Goal: Transaction & Acquisition: Subscribe to service/newsletter

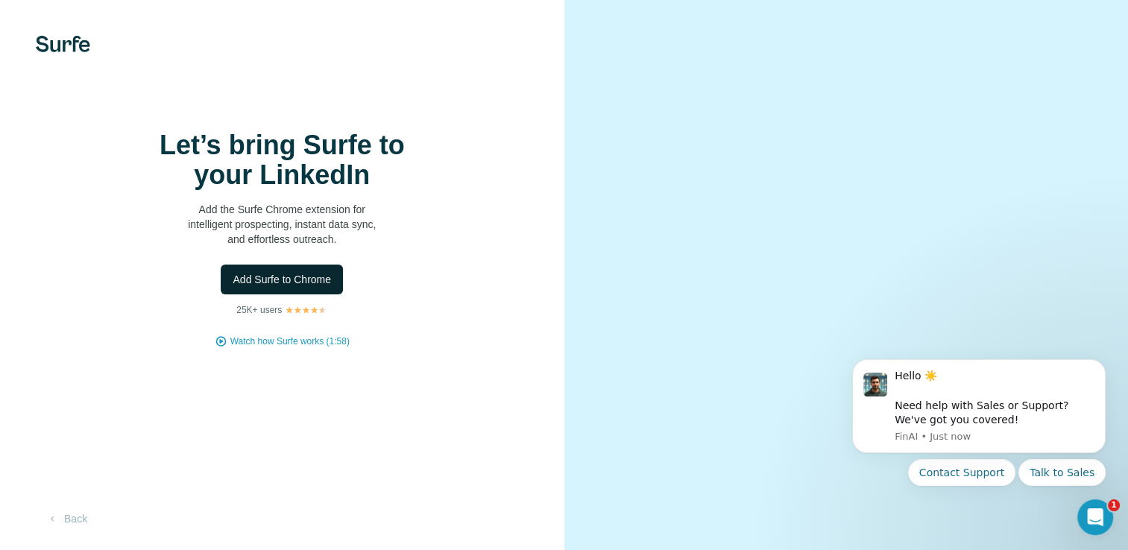
click at [303, 295] on button "Add Surfe to Chrome" at bounding box center [282, 280] width 122 height 30
click at [75, 518] on button "Back" at bounding box center [67, 519] width 62 height 27
click at [305, 295] on button "Add Surfe to Chrome" at bounding box center [282, 280] width 122 height 30
